Goal: Information Seeking & Learning: Find specific fact

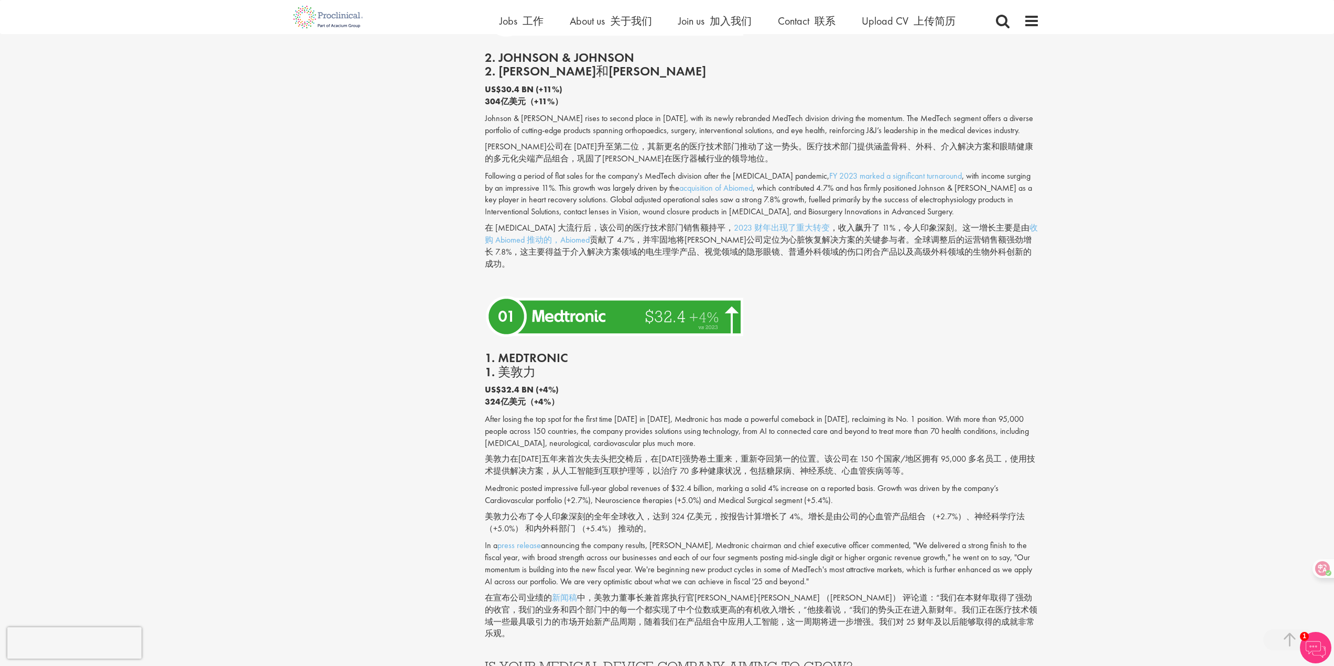
scroll to position [4120, 0]
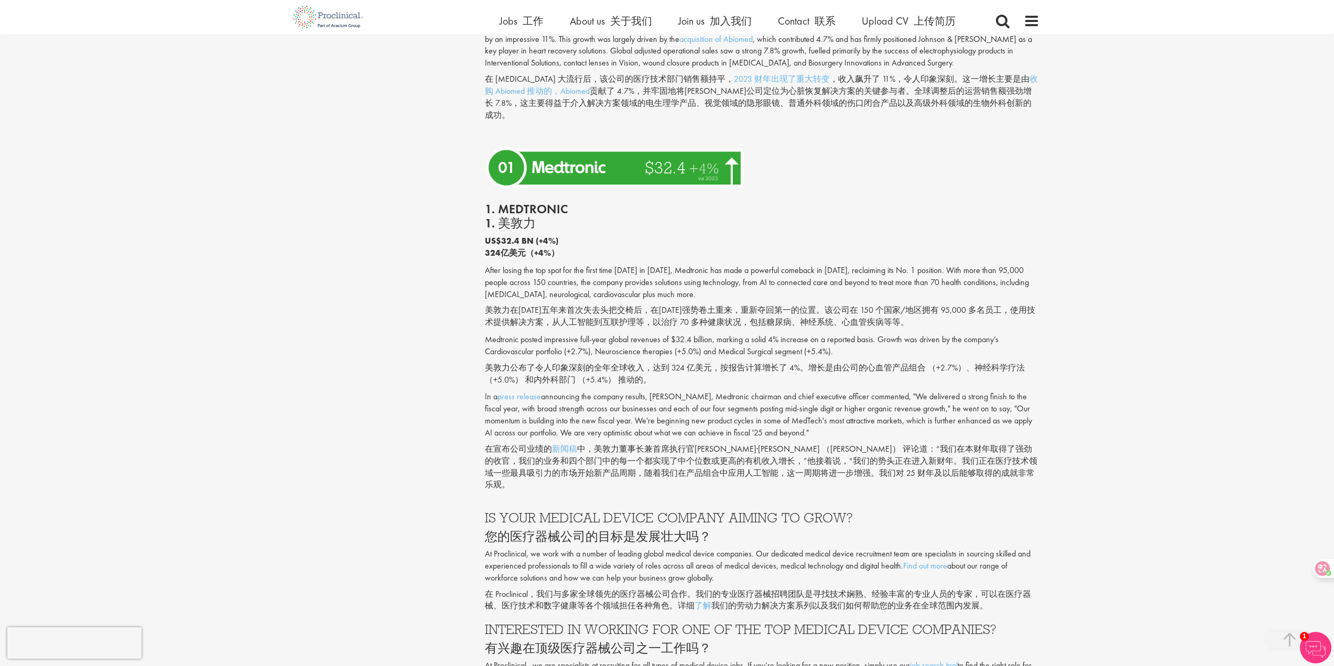
click at [680, 391] on p "In a press release announcing the company results, [PERSON_NAME], Medtronic cha…" at bounding box center [762, 443] width 555 height 104
drag, startPoint x: 567, startPoint y: 131, endPoint x: 502, endPoint y: 125, distance: 65.7
click at [502, 202] on h2 "1. Medtronic 1. 美敦力" at bounding box center [762, 216] width 555 height 28
click at [521, 215] on font "1. 美敦力" at bounding box center [510, 223] width 51 height 16
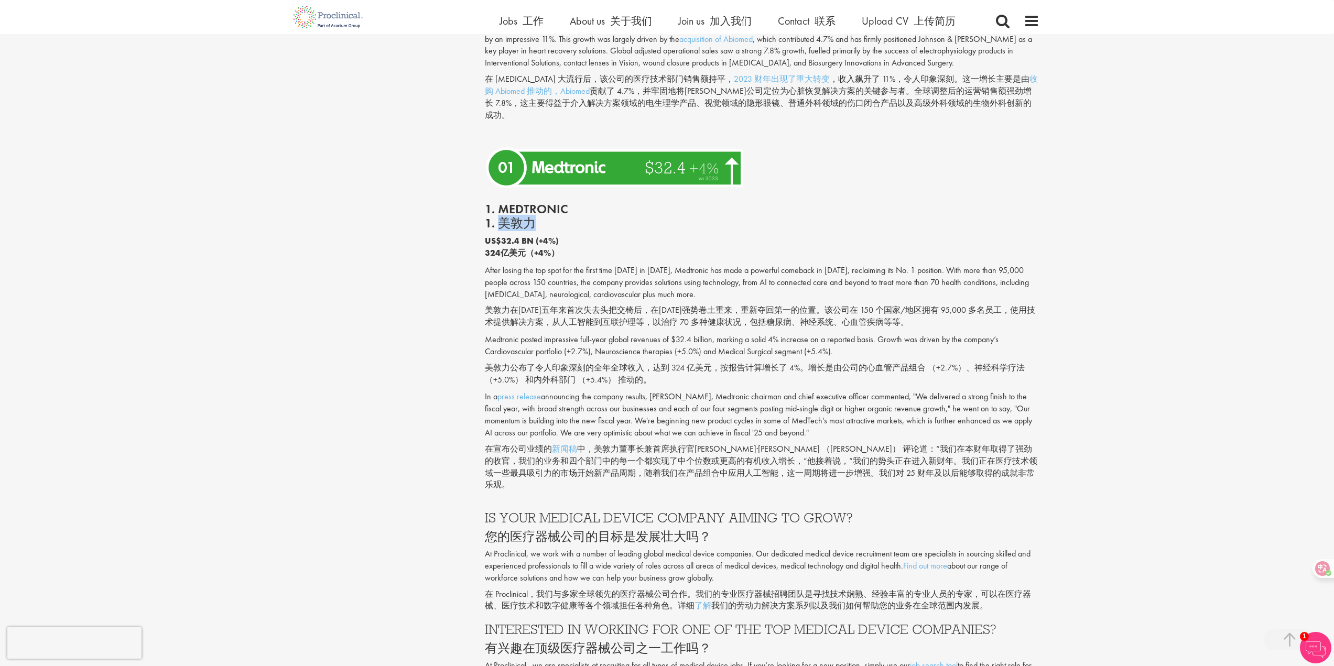
drag, startPoint x: 535, startPoint y: 139, endPoint x: 499, endPoint y: 139, distance: 35.6
click at [499, 215] on font "1. 美敦力" at bounding box center [510, 223] width 51 height 16
copy font "美敦力"
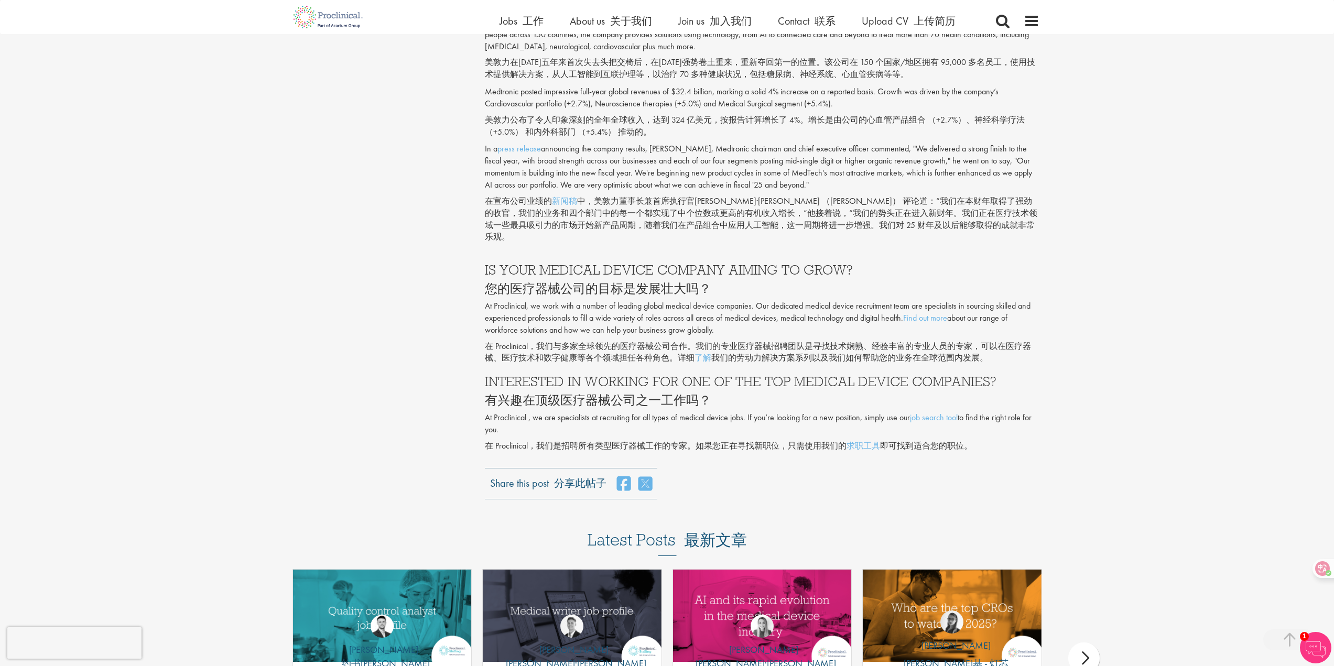
scroll to position [4592, 0]
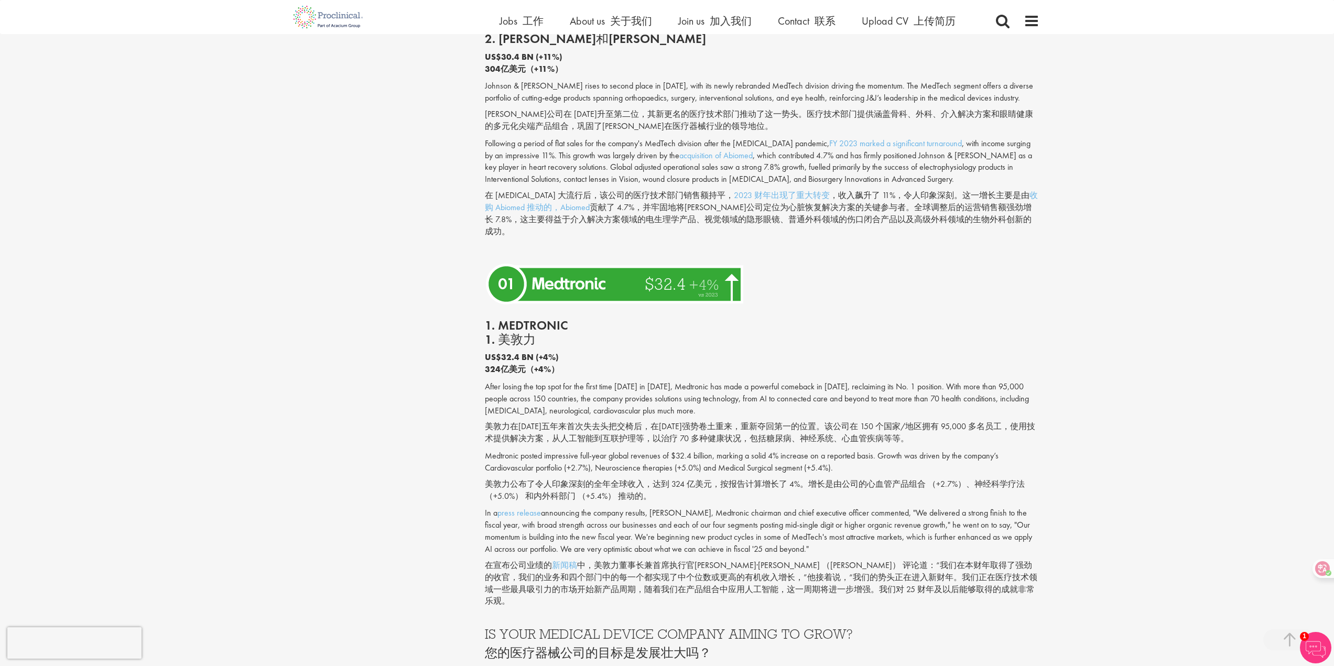
scroll to position [3753, 0]
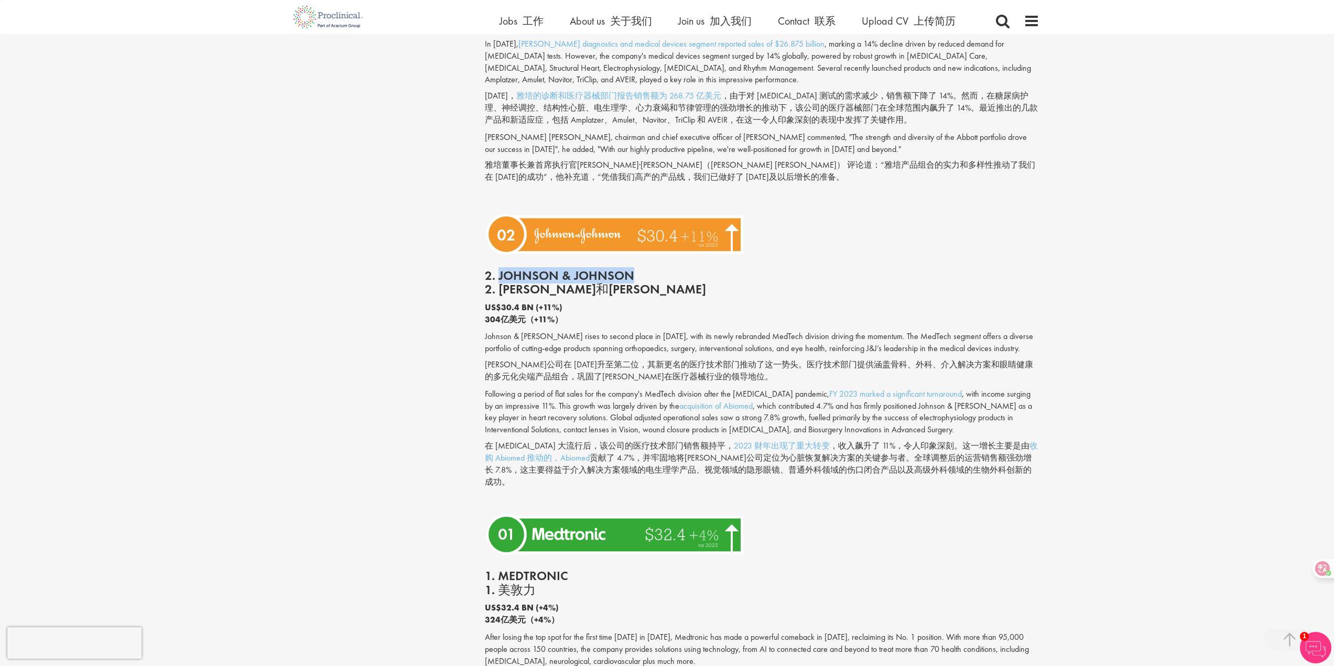
drag, startPoint x: 633, startPoint y: 204, endPoint x: 500, endPoint y: 202, distance: 133.2
click at [500, 269] on h2 "2. Johnson & Johnson 2. [PERSON_NAME]和[PERSON_NAME]" at bounding box center [762, 283] width 555 height 28
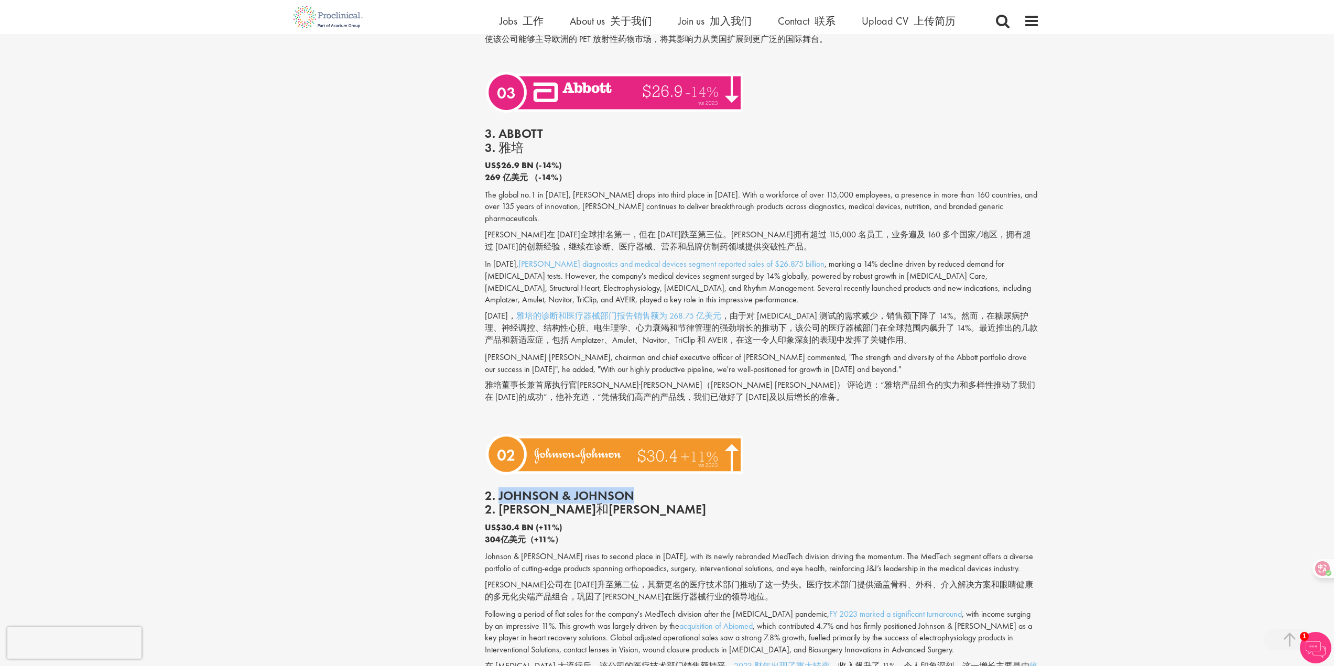
scroll to position [3537, 0]
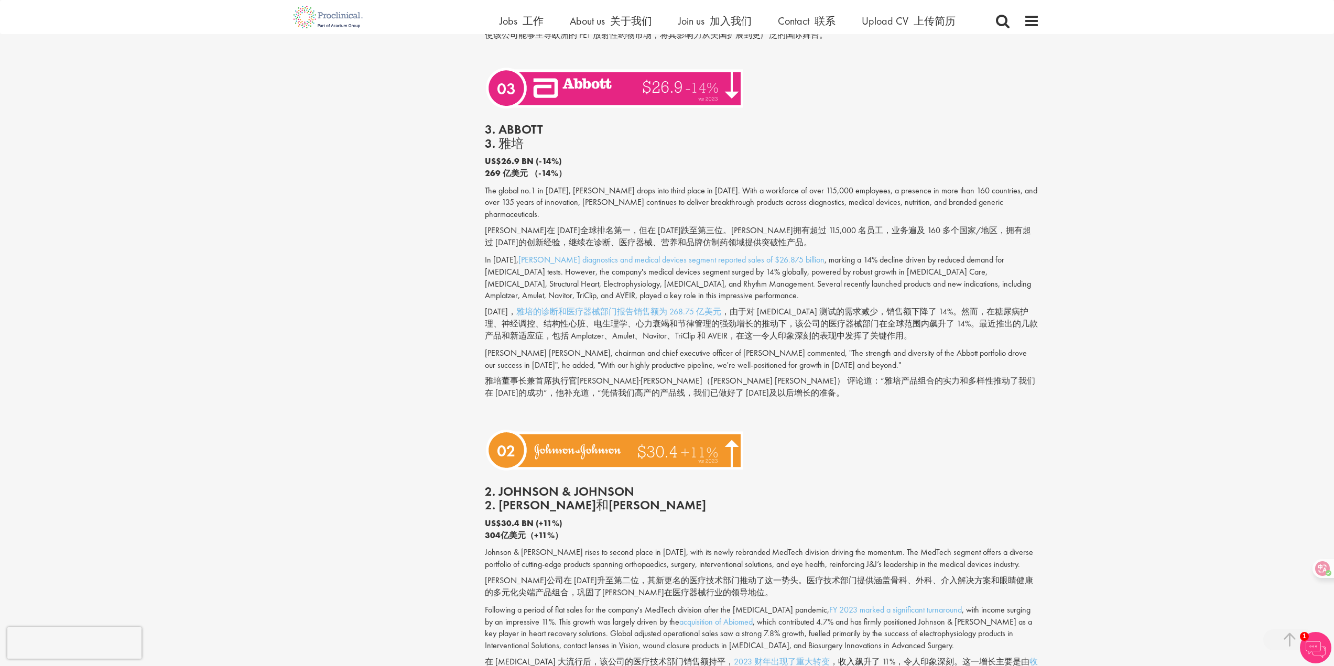
click at [948, 409] on p at bounding box center [762, 415] width 555 height 12
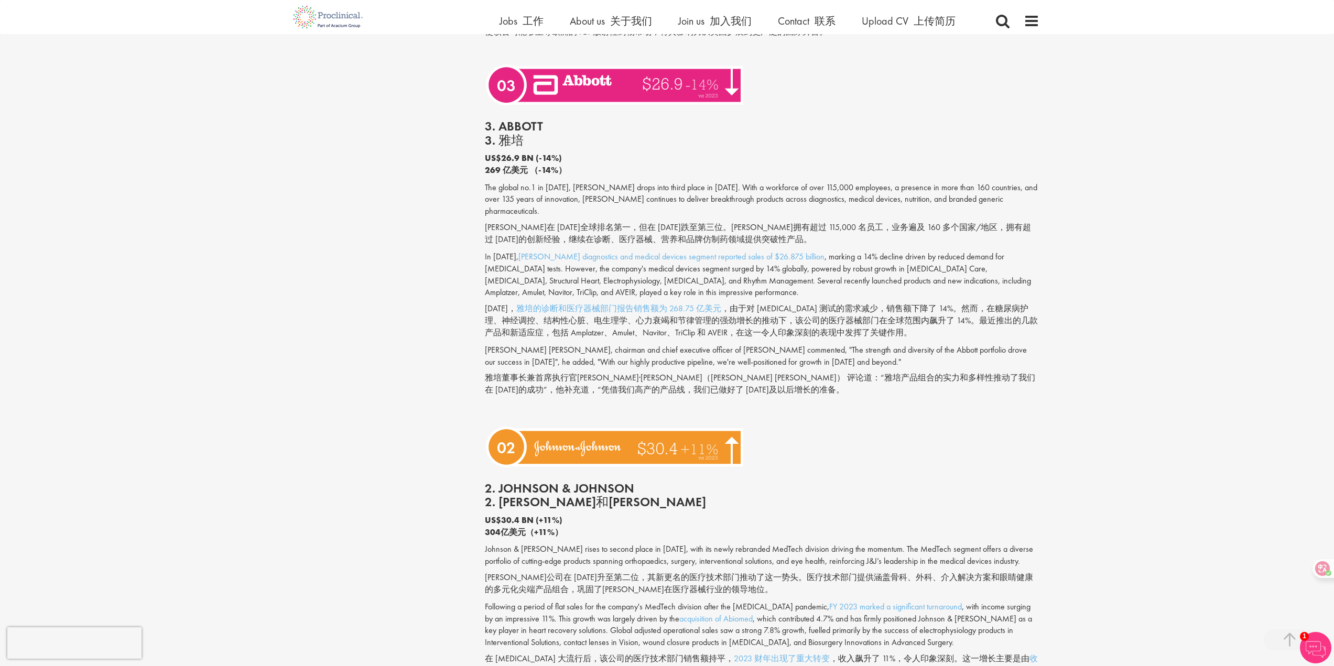
scroll to position [3275, 0]
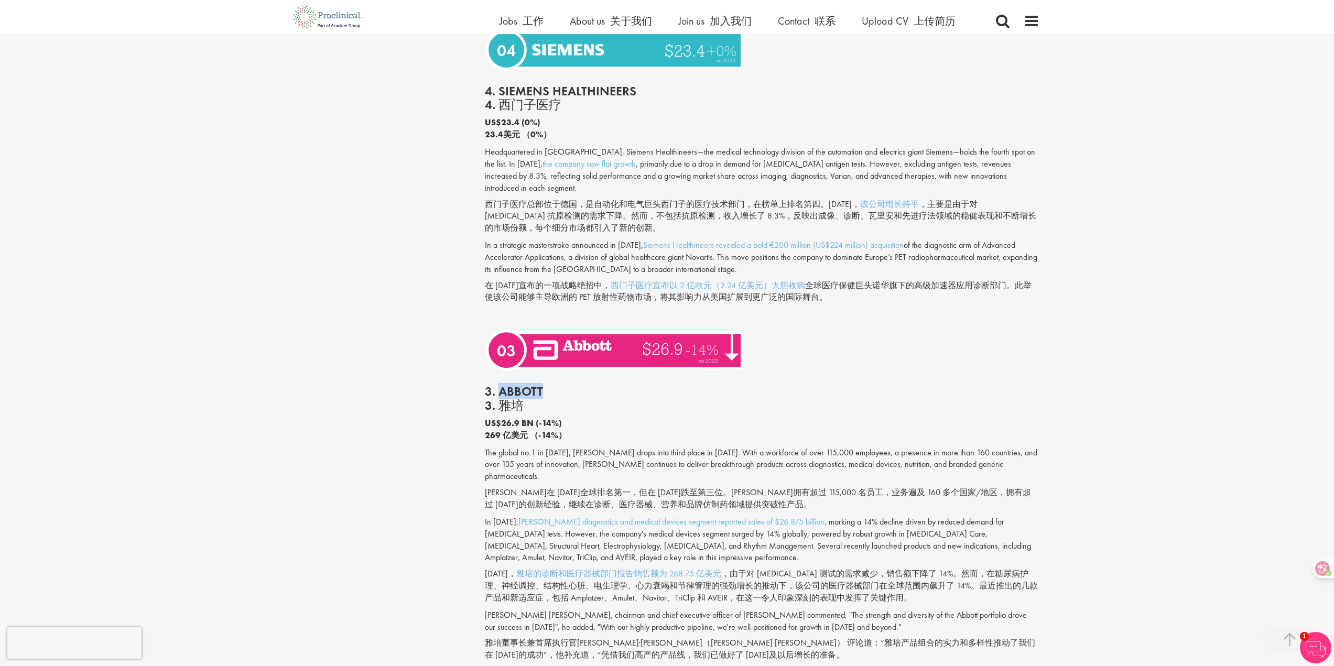
drag, startPoint x: 543, startPoint y: 332, endPoint x: 501, endPoint y: 327, distance: 42.3
click at [501, 385] on h2 "3. Abbott 3. 雅培" at bounding box center [762, 399] width 555 height 28
click at [565, 399] on font "3. 雅培" at bounding box center [762, 406] width 555 height 14
drag, startPoint x: 525, startPoint y: 343, endPoint x: 499, endPoint y: 342, distance: 25.7
click at [499, 399] on font "3. 雅培" at bounding box center [762, 406] width 555 height 14
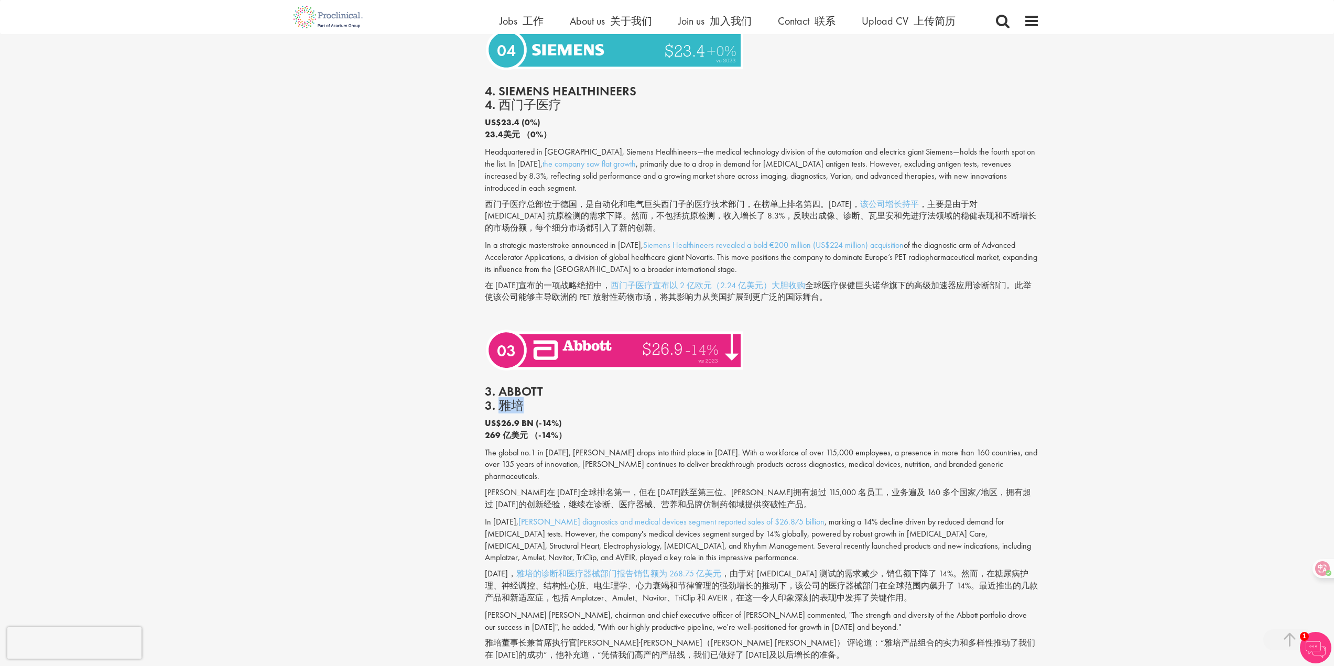
copy font "雅培"
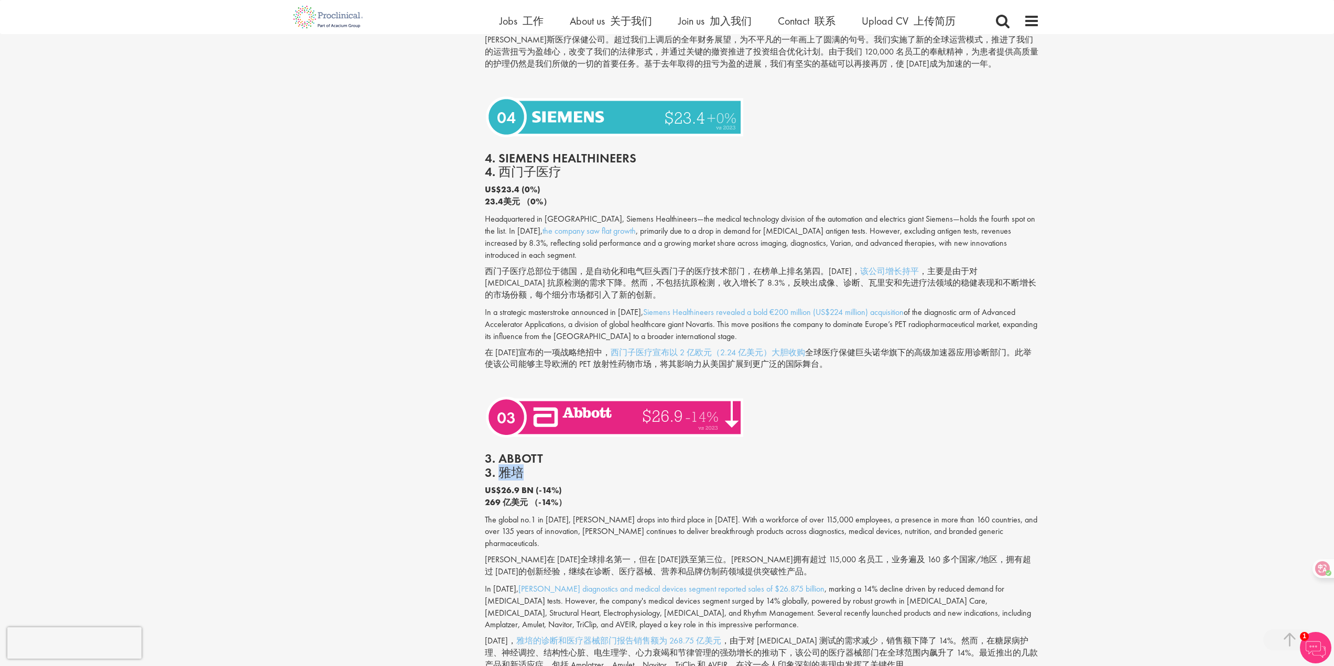
scroll to position [3066, 0]
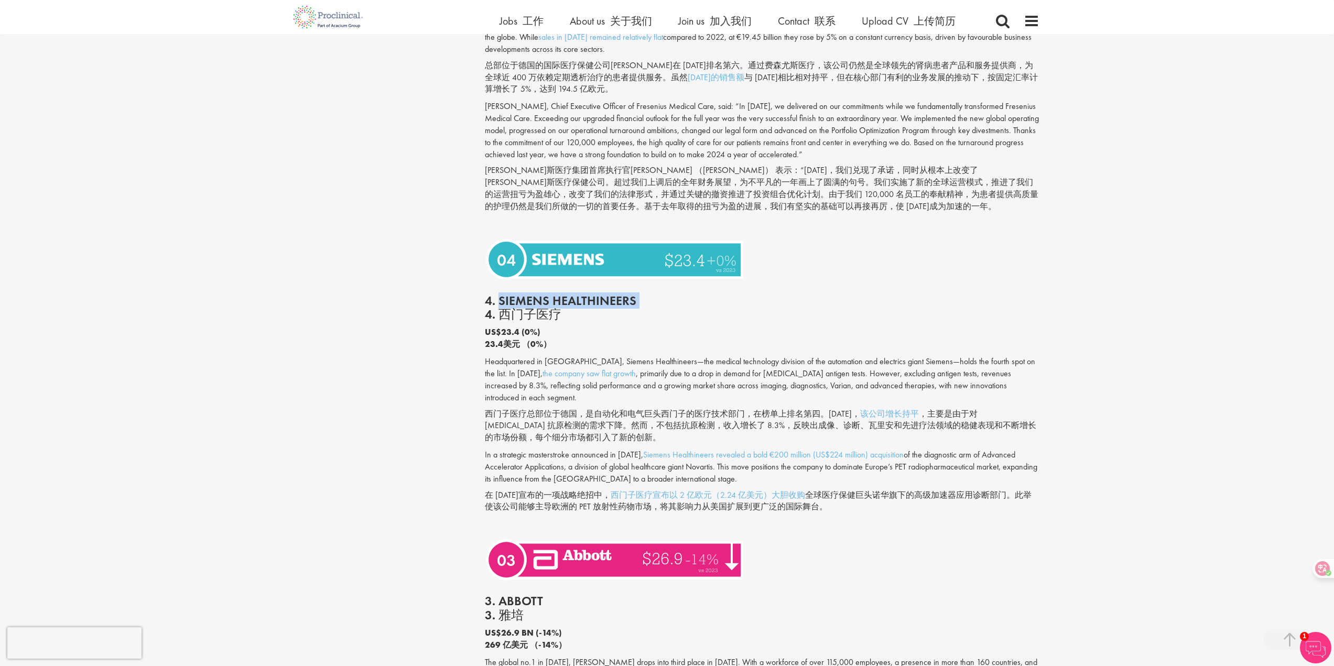
drag, startPoint x: 499, startPoint y: 254, endPoint x: 636, endPoint y: 249, distance: 137.4
click at [636, 294] on h2 "4. Siemens Healthineers 4. 西门子医疗" at bounding box center [762, 308] width 555 height 28
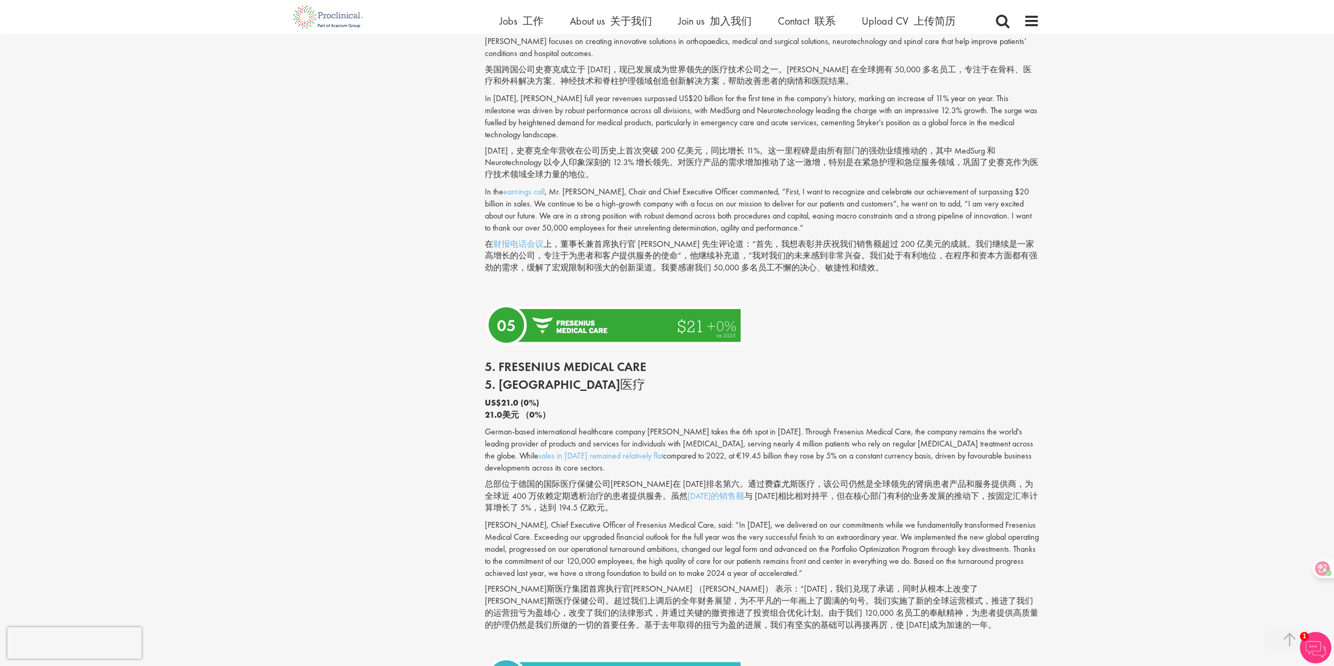
scroll to position [2646, 0]
click at [533, 361] on h2 "5. Fresenius Medical Care 5. [GEOGRAPHIC_DATA]医疗" at bounding box center [762, 377] width 555 height 32
drag, startPoint x: 500, startPoint y: 318, endPoint x: 647, endPoint y: 317, distance: 146.8
click at [647, 361] on h2 "5. Fresenius Medical Care 5. [GEOGRAPHIC_DATA]医疗" at bounding box center [762, 377] width 555 height 32
click at [517, 377] on font "5. [GEOGRAPHIC_DATA]医疗" at bounding box center [565, 385] width 160 height 16
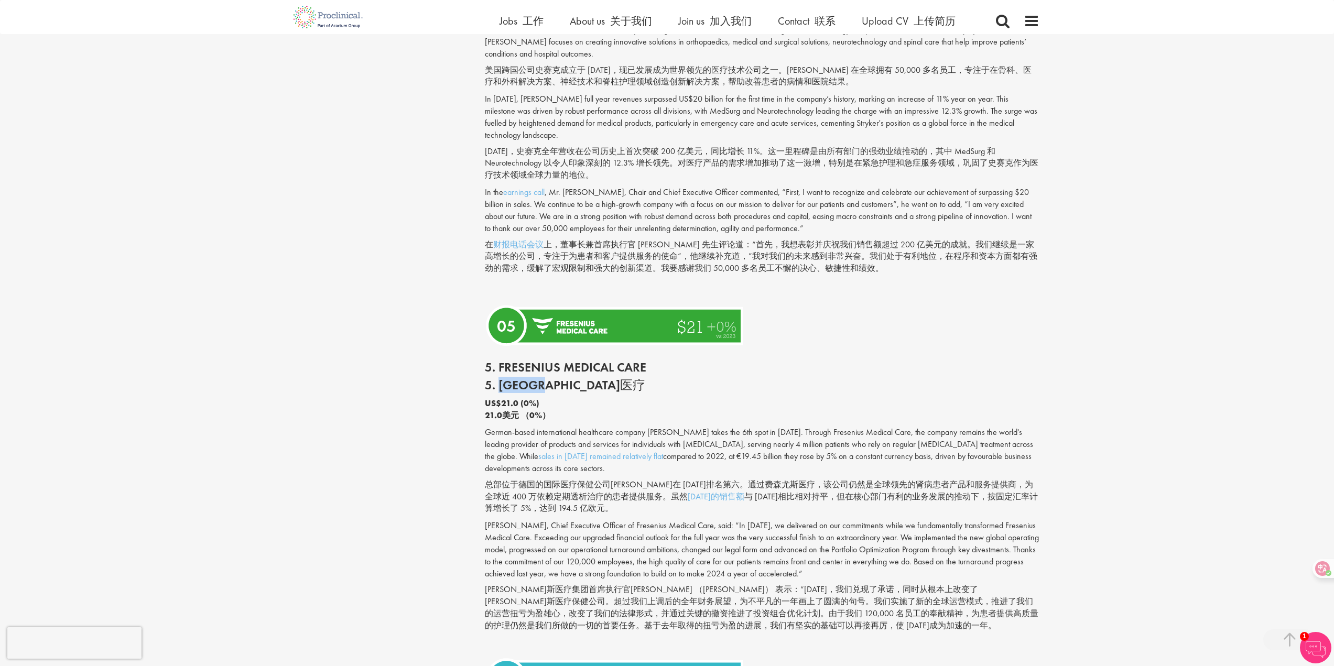
drag, startPoint x: 502, startPoint y: 338, endPoint x: 569, endPoint y: 332, distance: 66.8
click at [569, 377] on font "5. [GEOGRAPHIC_DATA]医疗" at bounding box center [565, 385] width 160 height 16
copy font "[PERSON_NAME]斯医疗"
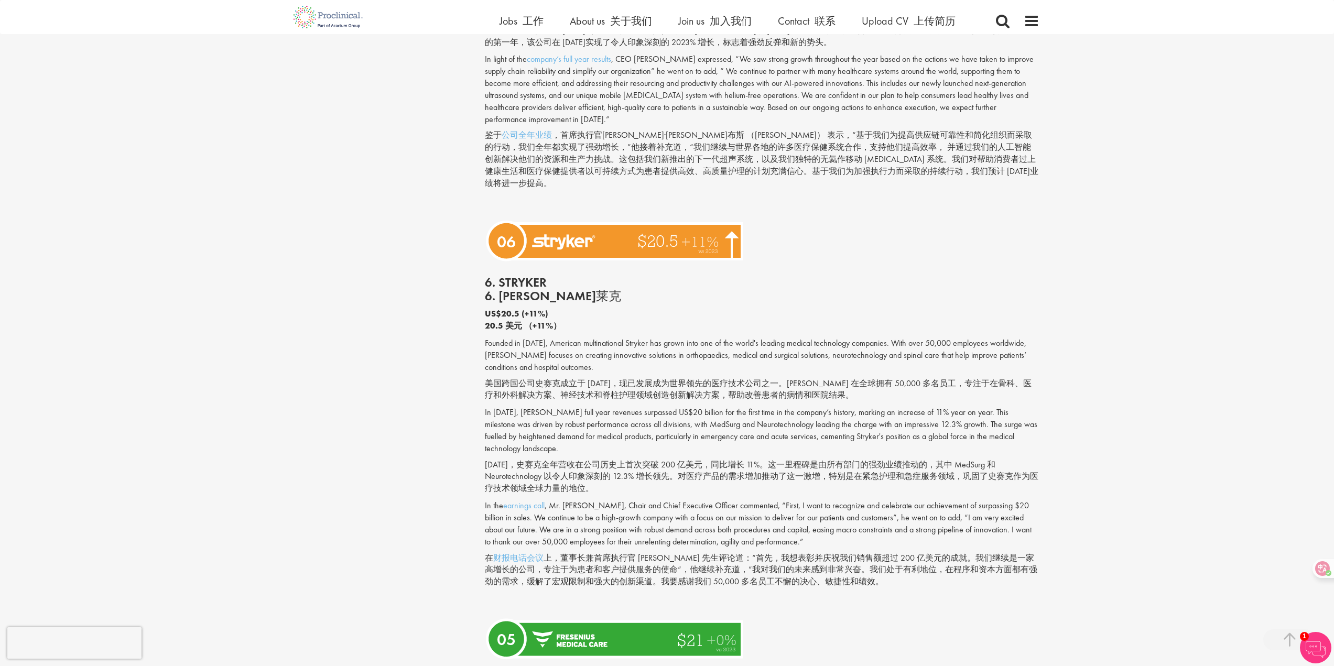
scroll to position [2332, 0]
drag, startPoint x: 501, startPoint y: 242, endPoint x: 546, endPoint y: 243, distance: 45.6
click at [546, 277] on h2 "6. Stryker 6. [PERSON_NAME]莱克" at bounding box center [762, 291] width 555 height 28
click at [533, 309] on b "US$20.5 (+11%) 20.5 美元 （+11%）" at bounding box center [762, 321] width 555 height 24
drag, startPoint x: 546, startPoint y: 261, endPoint x: 503, endPoint y: 257, distance: 43.1
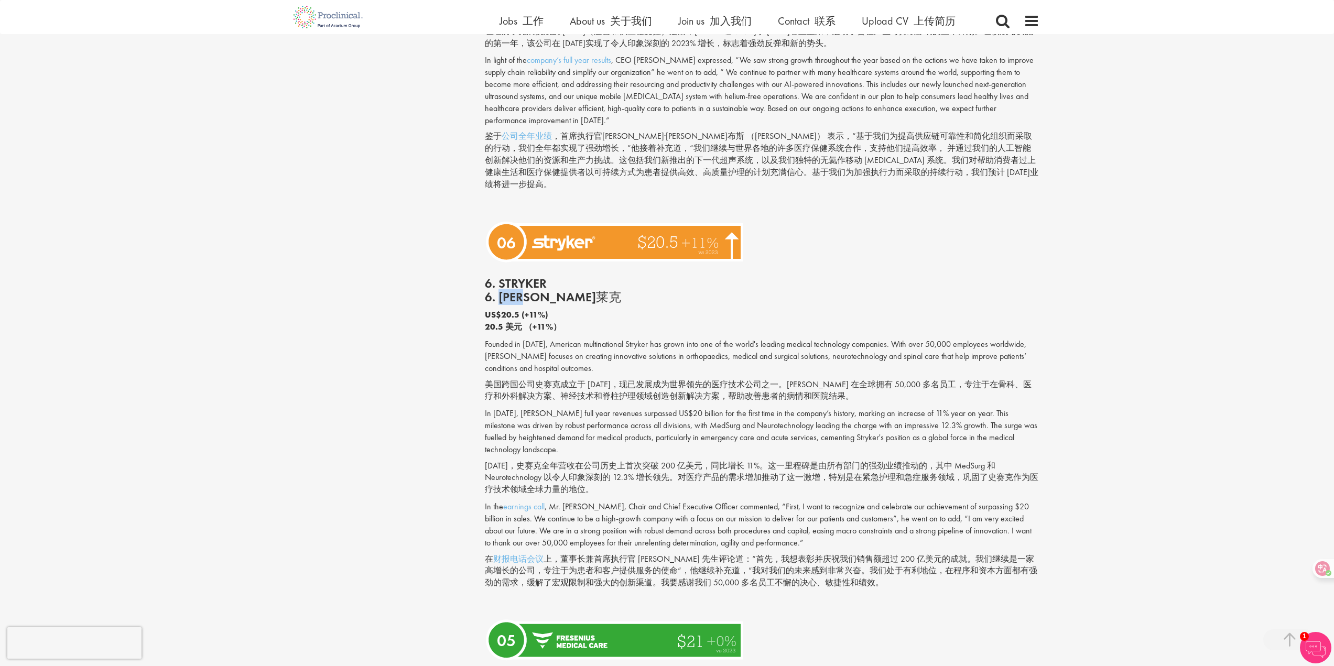
click at [503, 289] on font "6. [PERSON_NAME]莱克" at bounding box center [553, 297] width 136 height 16
copy font "[PERSON_NAME]莱克"
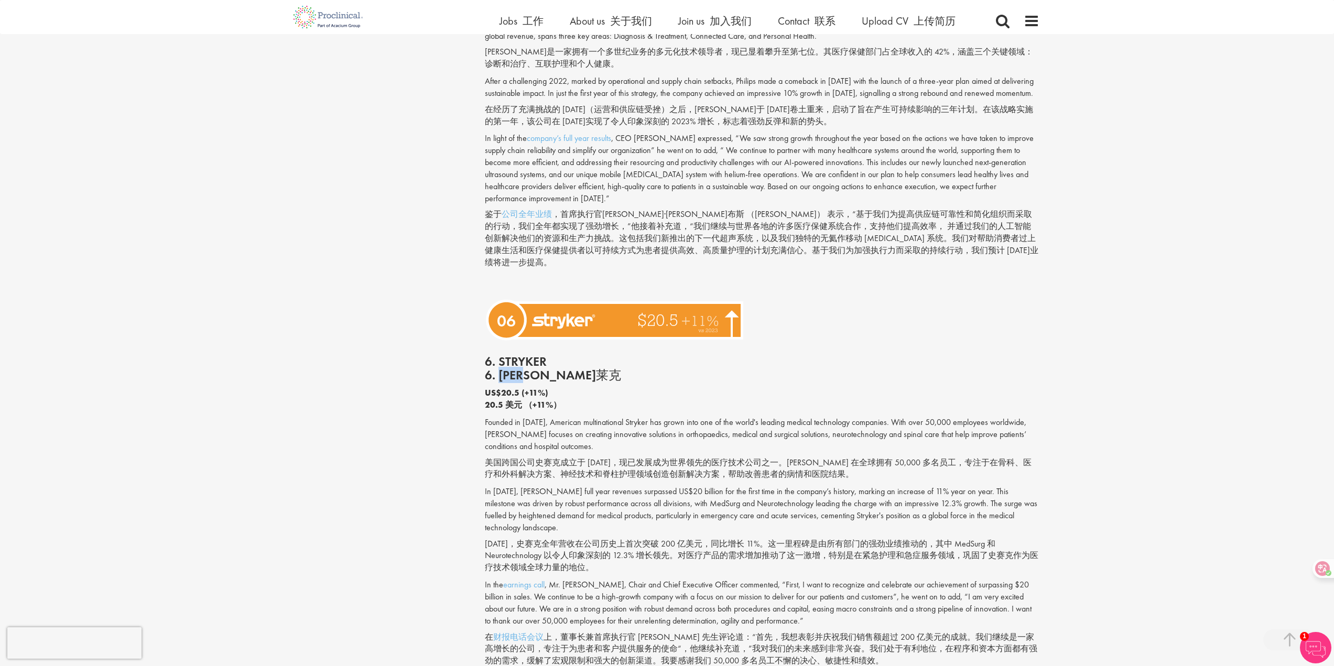
scroll to position [2017, 0]
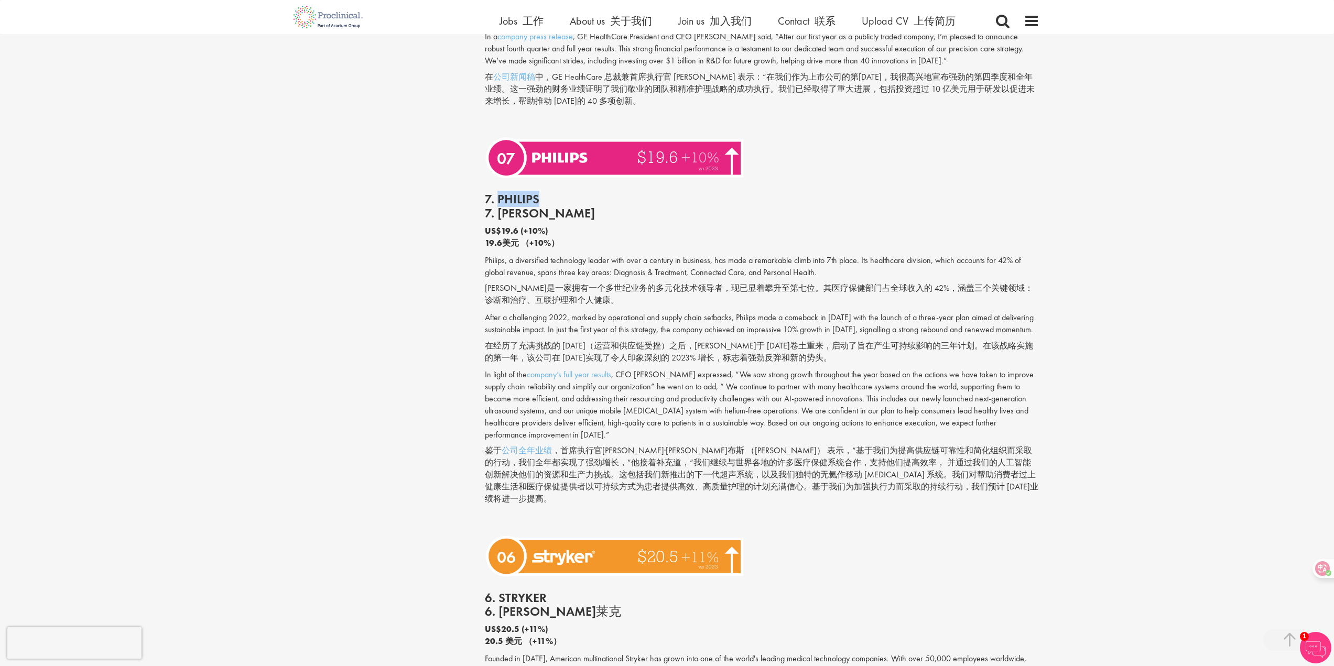
drag, startPoint x: 539, startPoint y: 186, endPoint x: 500, endPoint y: 180, distance: 40.3
click at [500, 192] on h2 "7. Philips 7. [PERSON_NAME]" at bounding box center [762, 206] width 555 height 28
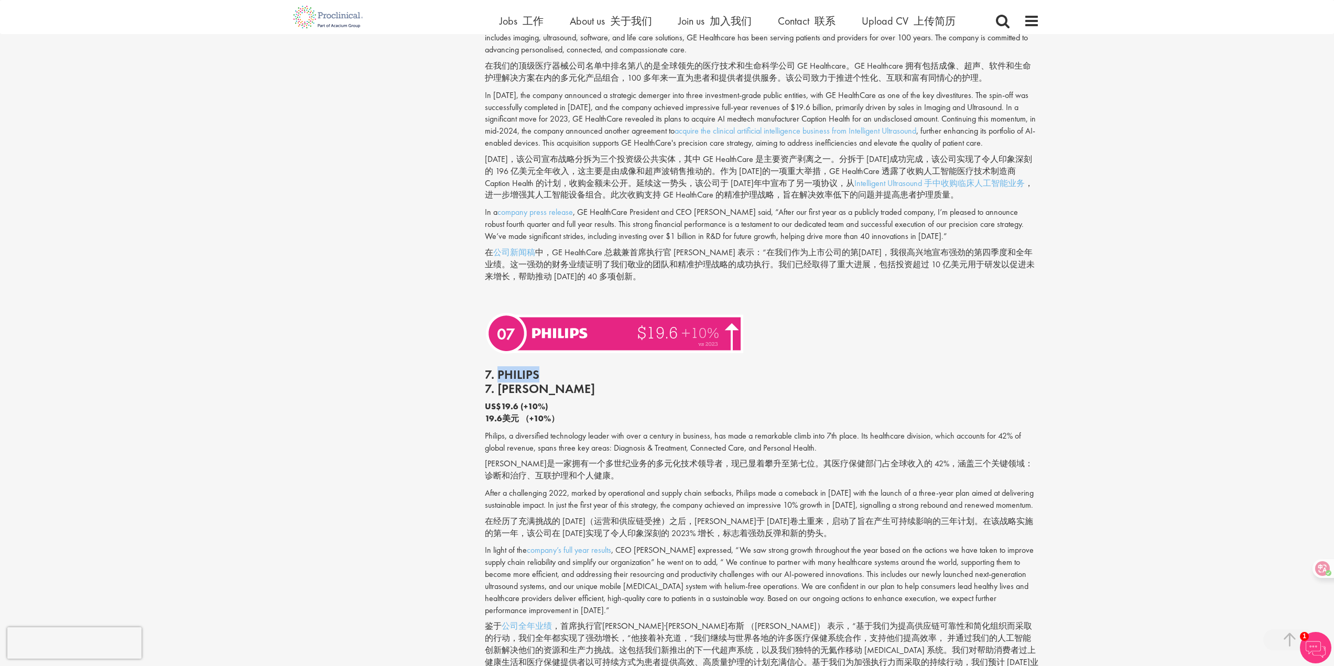
scroll to position [1598, 0]
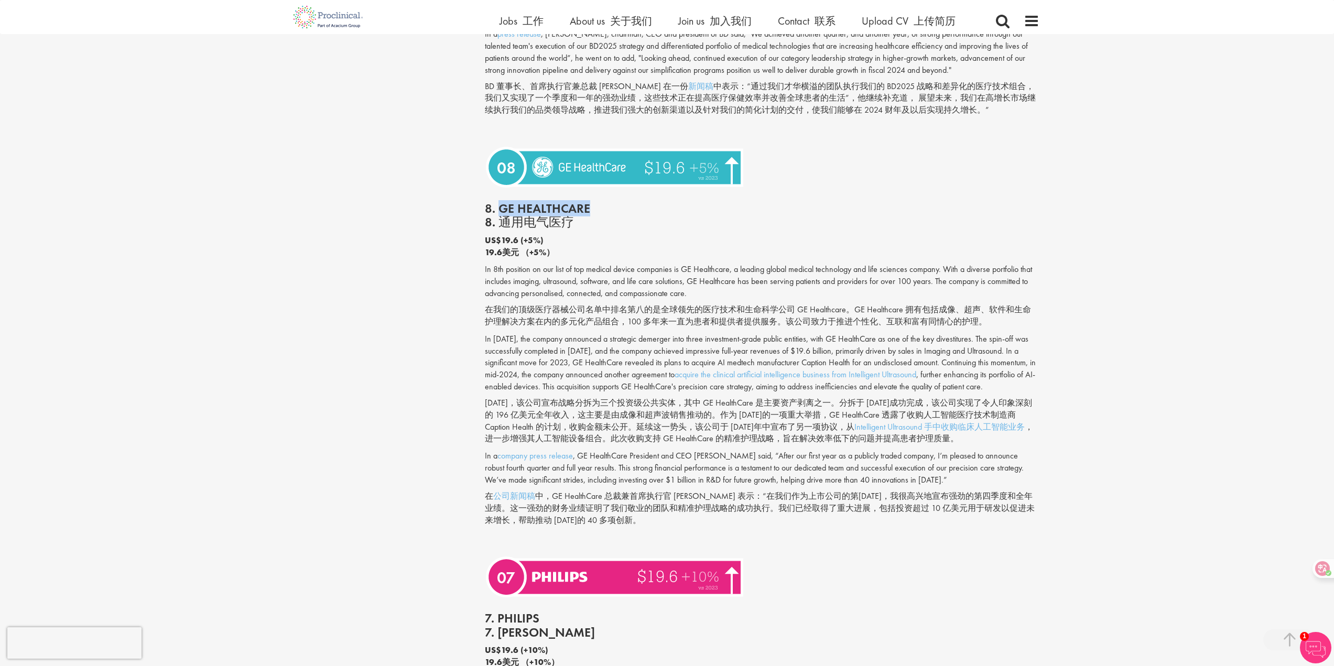
drag, startPoint x: 497, startPoint y: 183, endPoint x: 590, endPoint y: 182, distance: 92.8
click at [590, 202] on h2 "8. GE HealthCare 8. 通用电气医疗" at bounding box center [762, 216] width 555 height 28
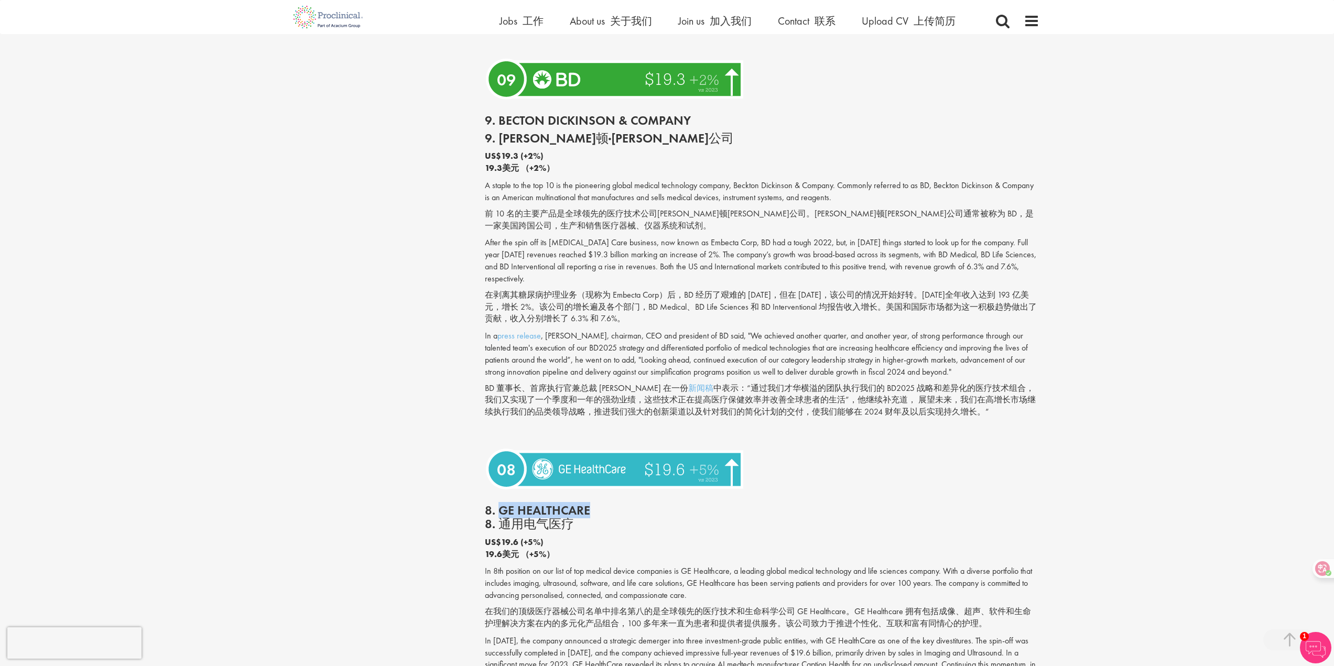
scroll to position [1493, 0]
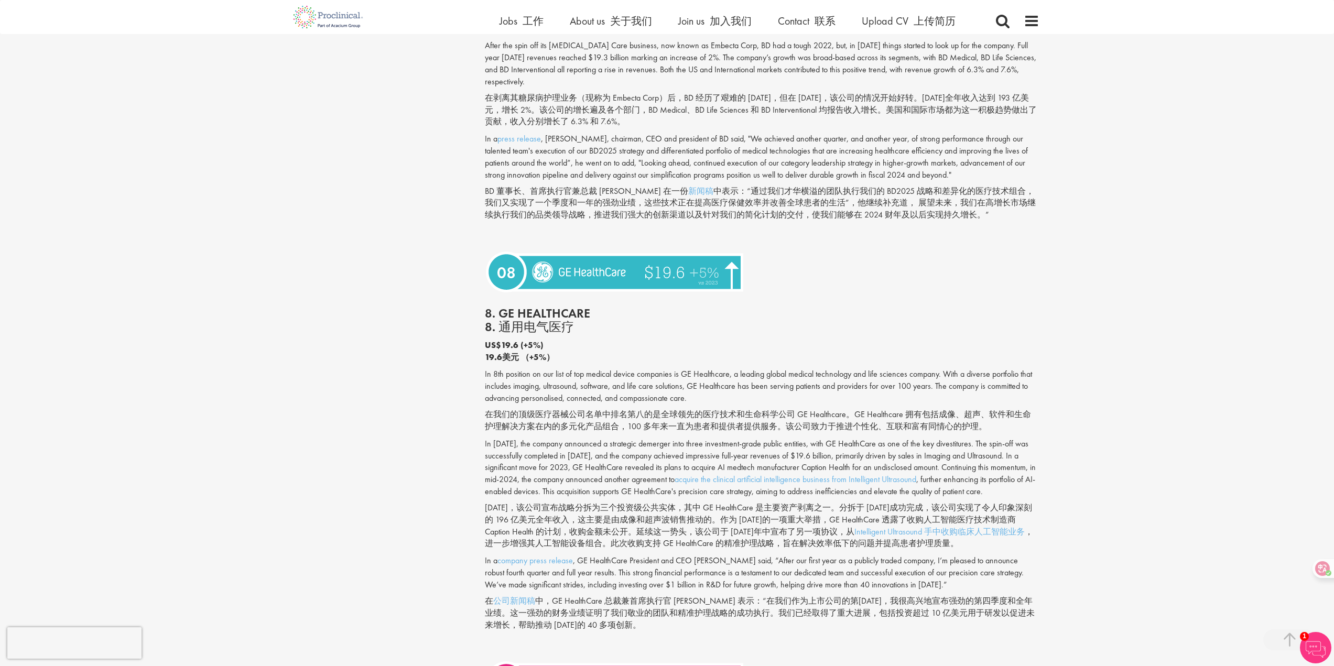
click at [558, 319] on font "8. 通用电气医疗" at bounding box center [529, 327] width 89 height 16
drag, startPoint x: 572, startPoint y: 303, endPoint x: 500, endPoint y: 297, distance: 72.1
click at [500, 319] on font "8. 通用电气医疗" at bounding box center [529, 327] width 89 height 16
copy font "通用电气医疗"
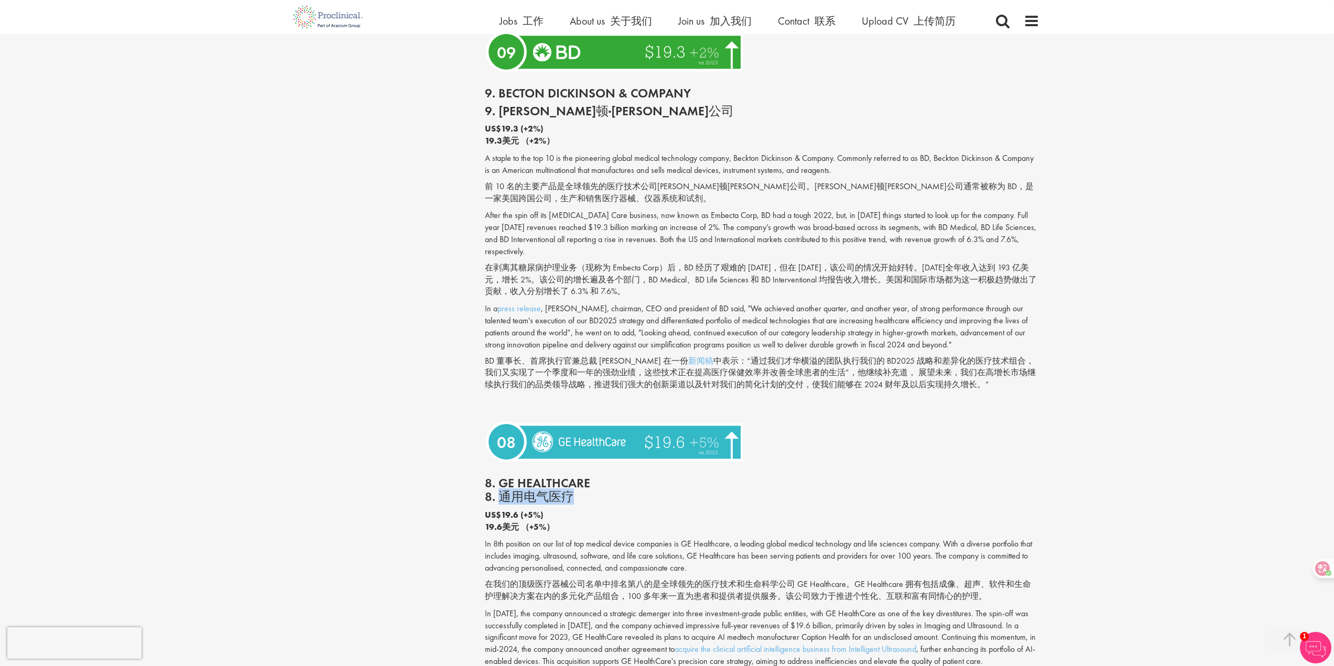
scroll to position [1126, 0]
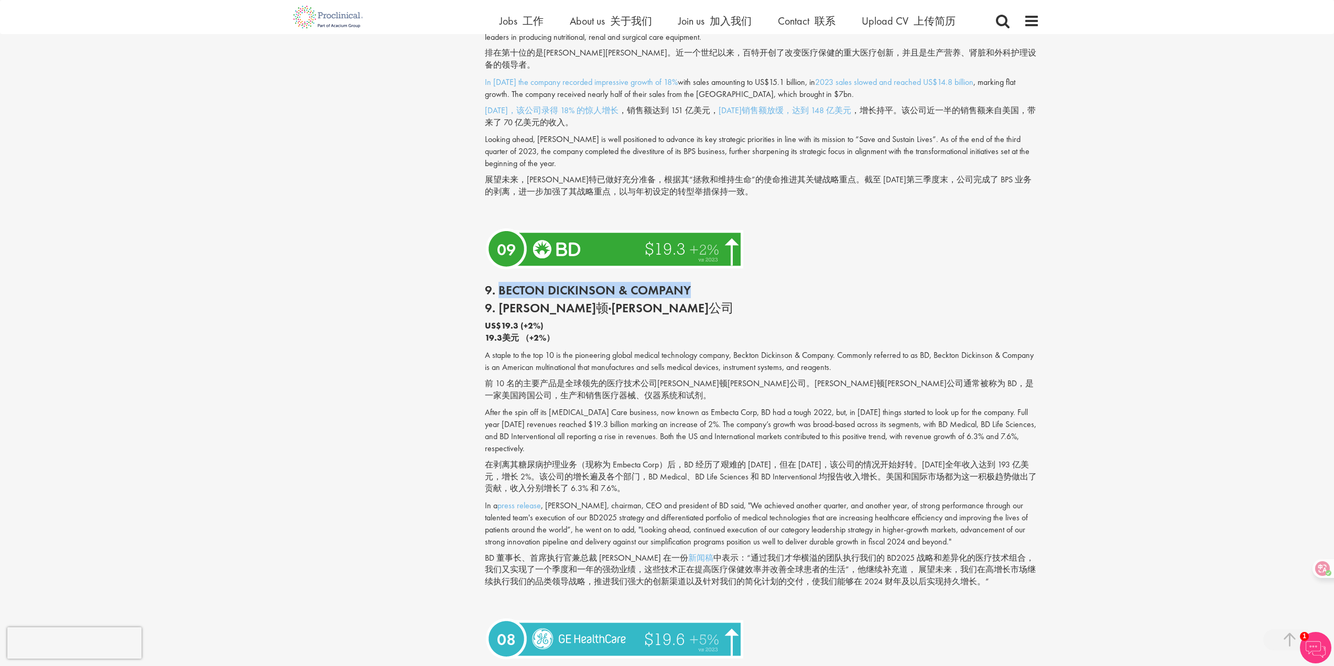
drag, startPoint x: 500, startPoint y: 274, endPoint x: 690, endPoint y: 276, distance: 190.3
click at [690, 284] on h2 "9. Becton Dickinson & Company 9. [PERSON_NAME]顿·[PERSON_NAME]公司" at bounding box center [762, 300] width 555 height 32
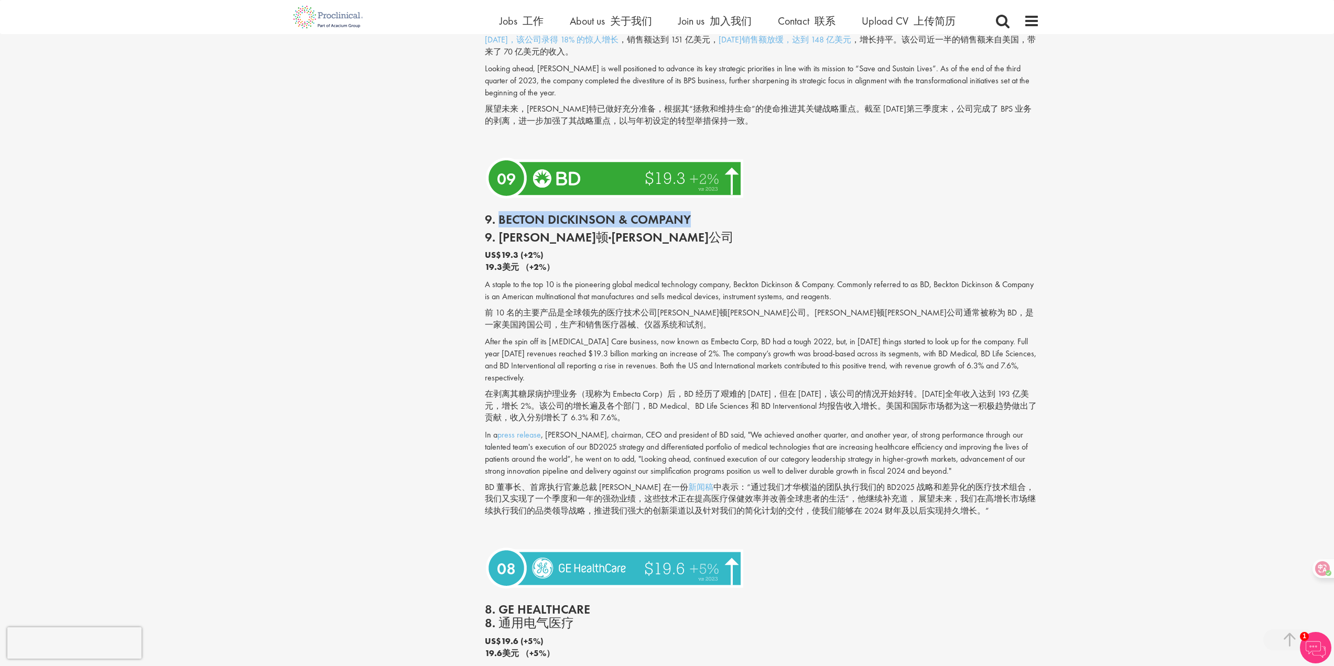
scroll to position [1178, 0]
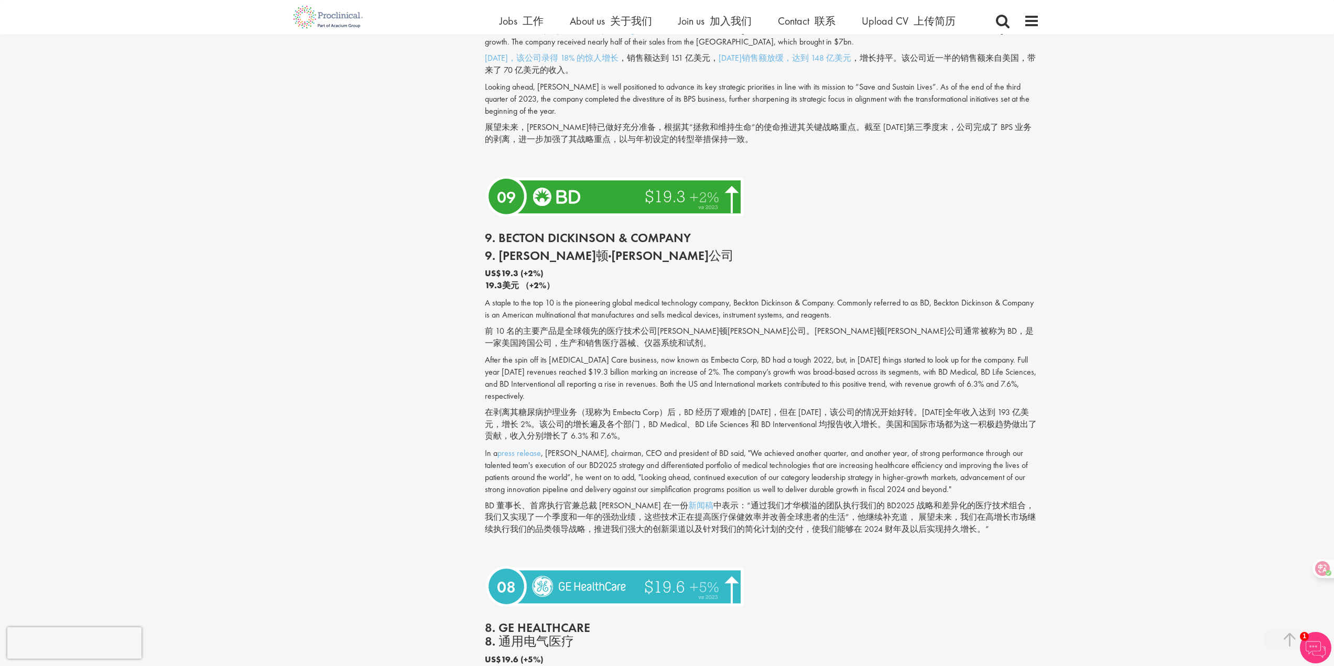
click at [513, 268] on b "US$19.3 (+2%) 19.3美元 （+2%）" at bounding box center [762, 280] width 555 height 24
drag, startPoint x: 497, startPoint y: 244, endPoint x: 605, endPoint y: 243, distance: 108.0
click at [606, 249] on font "9. [PERSON_NAME]顿·[PERSON_NAME]公司" at bounding box center [762, 256] width 555 height 14
copy font "[PERSON_NAME]顿·[PERSON_NAME]公司"
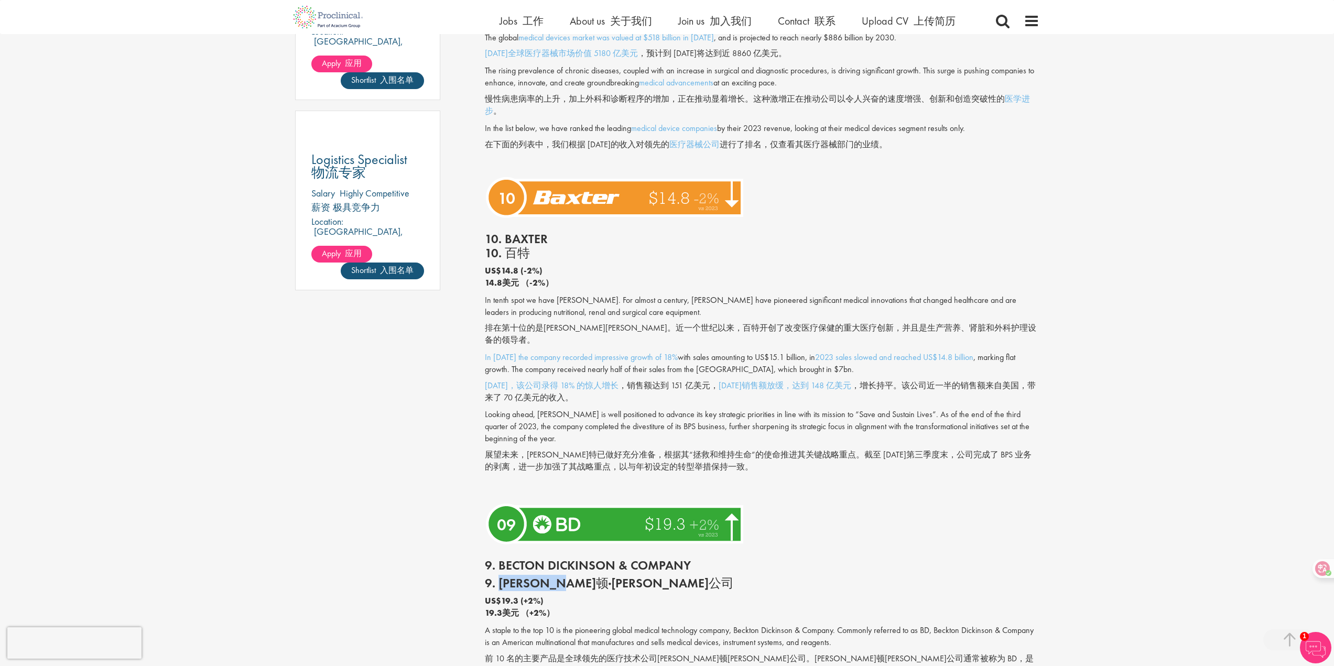
scroll to position [811, 0]
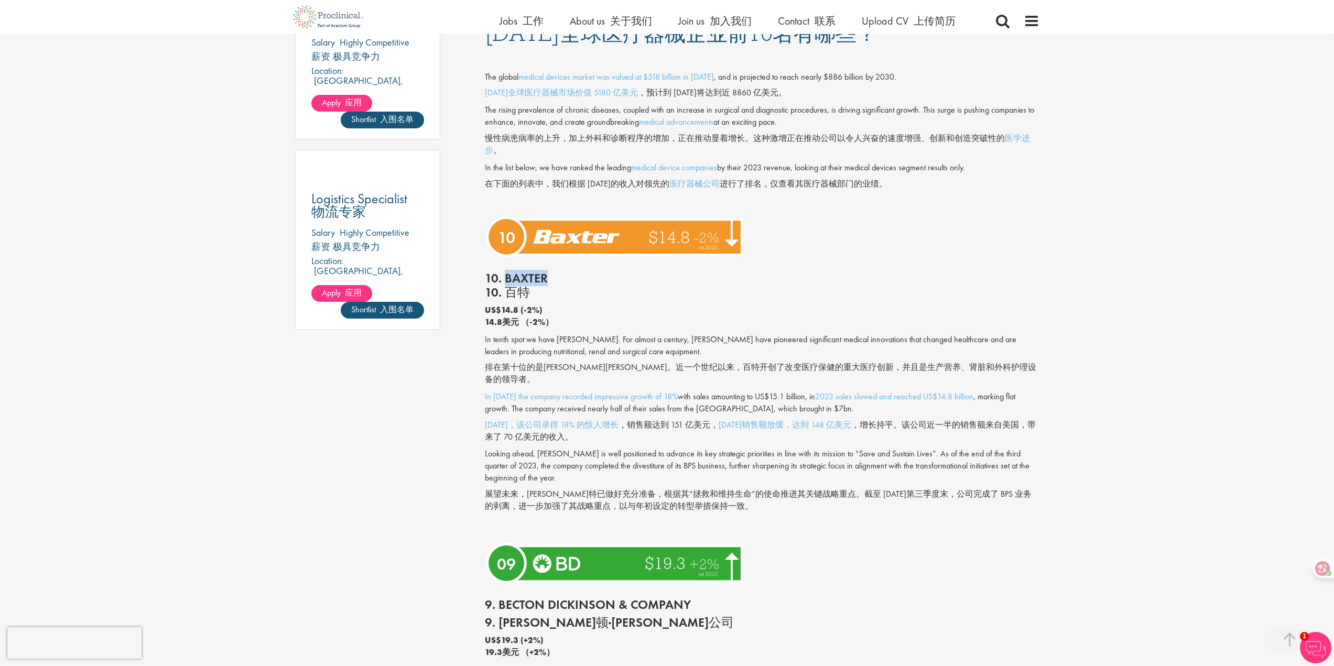
drag, startPoint x: 505, startPoint y: 278, endPoint x: 546, endPoint y: 277, distance: 40.9
click at [546, 277] on h2 "10. Baxter 10. 百特" at bounding box center [762, 286] width 555 height 28
click at [551, 366] on font "排在第十位的是[PERSON_NAME][PERSON_NAME]。近一个世纪以来，百特开创了改变医疗保健的重大医疗创新，并且是生产营养、肾脏和外科护理设备的…" at bounding box center [760, 373] width 551 height 23
drag, startPoint x: 545, startPoint y: 366, endPoint x: 577, endPoint y: 364, distance: 32.0
click at [577, 364] on font "排在第十位的是[PERSON_NAME][PERSON_NAME]。近一个世纪以来，百特开创了改变医疗保健的重大医疗创新，并且是生产营养、肾脏和外科护理设备的…" at bounding box center [760, 373] width 551 height 23
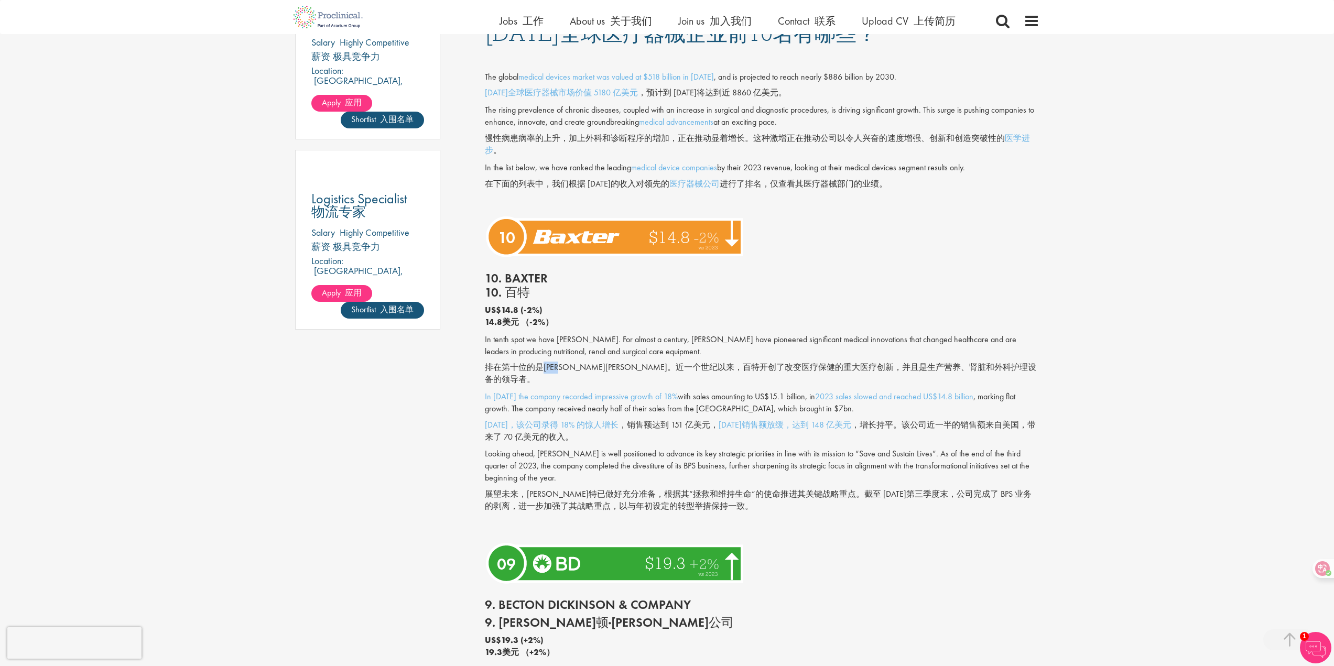
copy font "[PERSON_NAME][PERSON_NAME]"
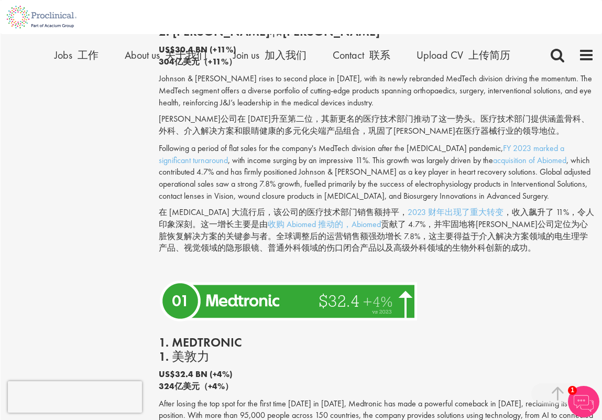
scroll to position [4336, 0]
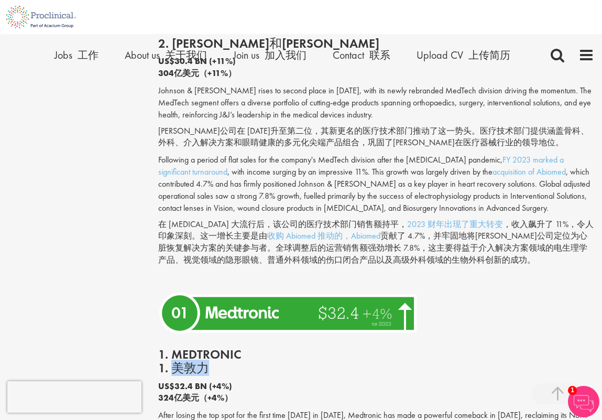
drag, startPoint x: 209, startPoint y: 212, endPoint x: 170, endPoint y: 211, distance: 38.8
click at [170, 361] on font "1. 美敦力" at bounding box center [376, 368] width 436 height 14
copy font "美敦力"
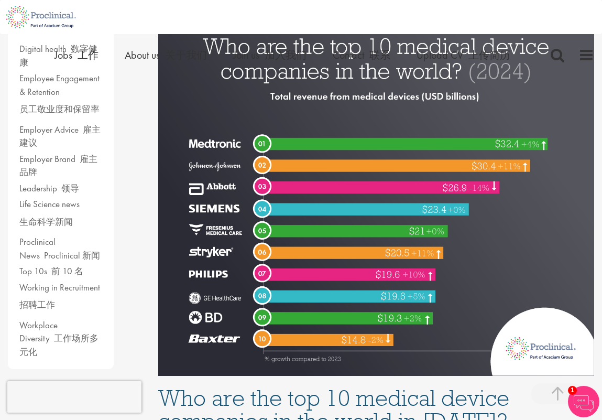
scroll to position [0, 0]
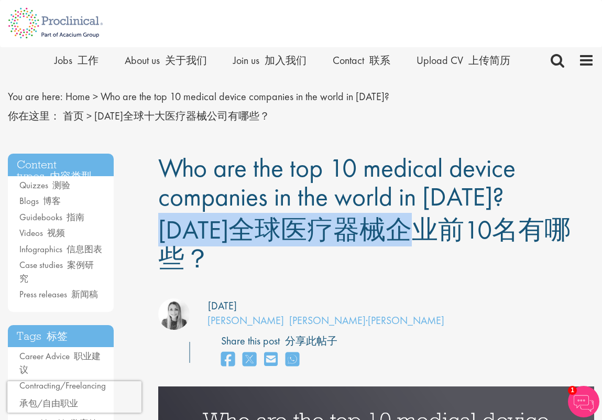
drag, startPoint x: 163, startPoint y: 230, endPoint x: 446, endPoint y: 229, distance: 283.6
click at [446, 229] on font "[DATE]全球医疗器械企业前10名有哪些？" at bounding box center [364, 244] width 413 height 62
drag, startPoint x: 534, startPoint y: 229, endPoint x: 159, endPoint y: 228, distance: 374.8
click at [160, 228] on font "[DATE]全球医疗器械企业前10名有哪些？" at bounding box center [364, 244] width 413 height 62
copy font "[DATE]全球医疗器械企业前10名"
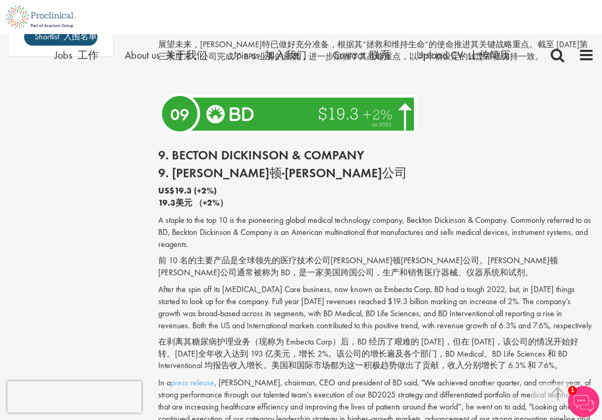
scroll to position [1363, 0]
